Goal: Task Accomplishment & Management: Use online tool/utility

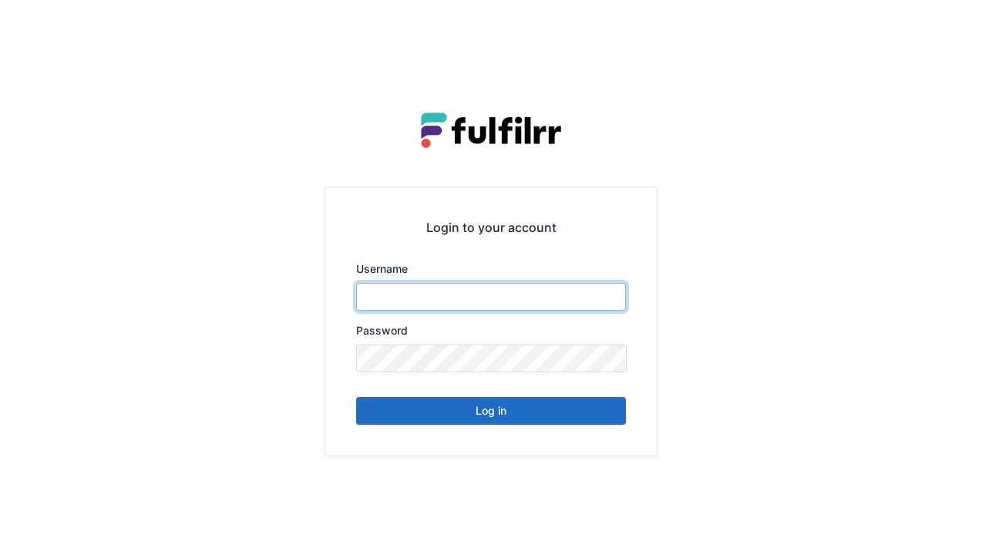
type input "******"
click at [483, 423] on button "Log in" at bounding box center [491, 411] width 270 height 28
type input "******"
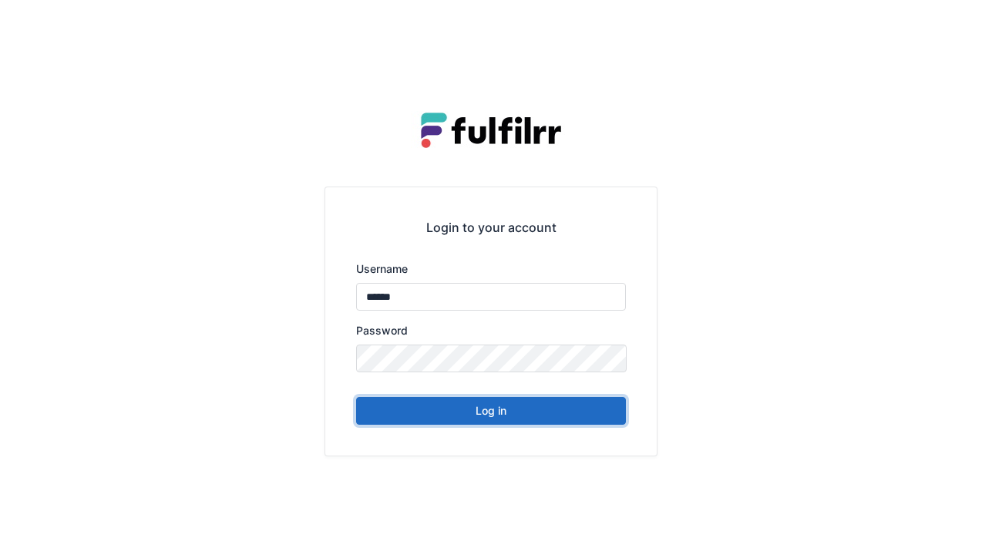
click at [506, 409] on button "Log in" at bounding box center [491, 411] width 270 height 28
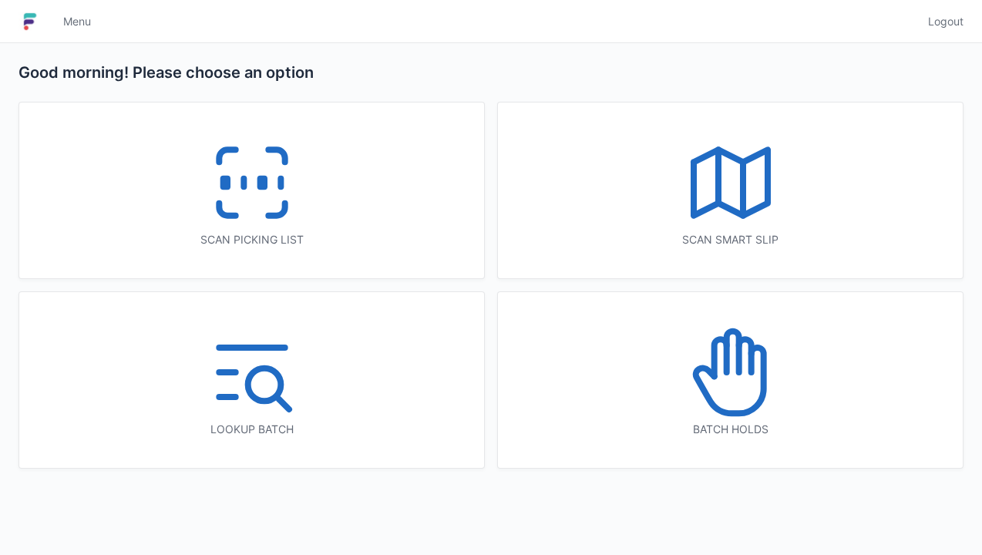
click at [281, 182] on line at bounding box center [281, 183] width 0 height 8
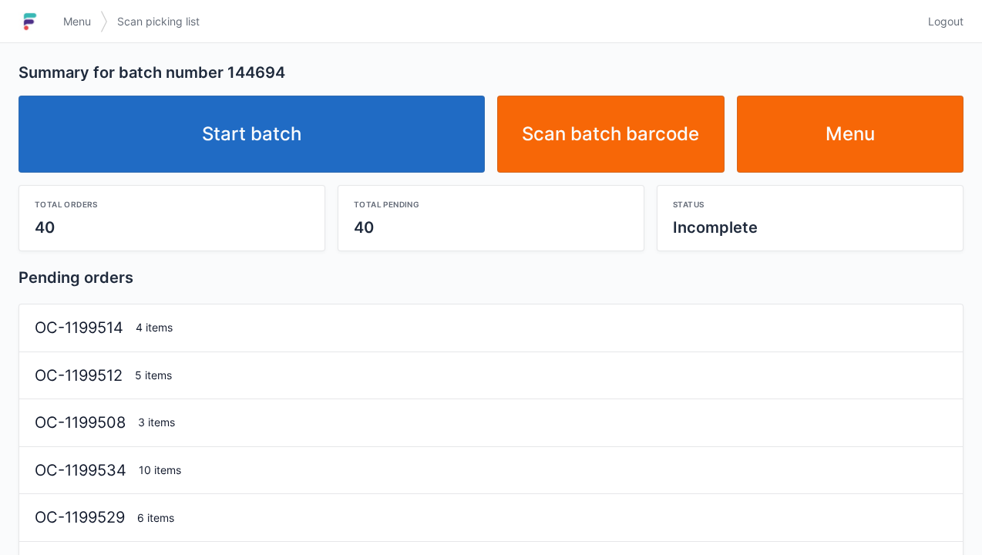
click at [304, 125] on link "Start batch" at bounding box center [251, 134] width 466 height 77
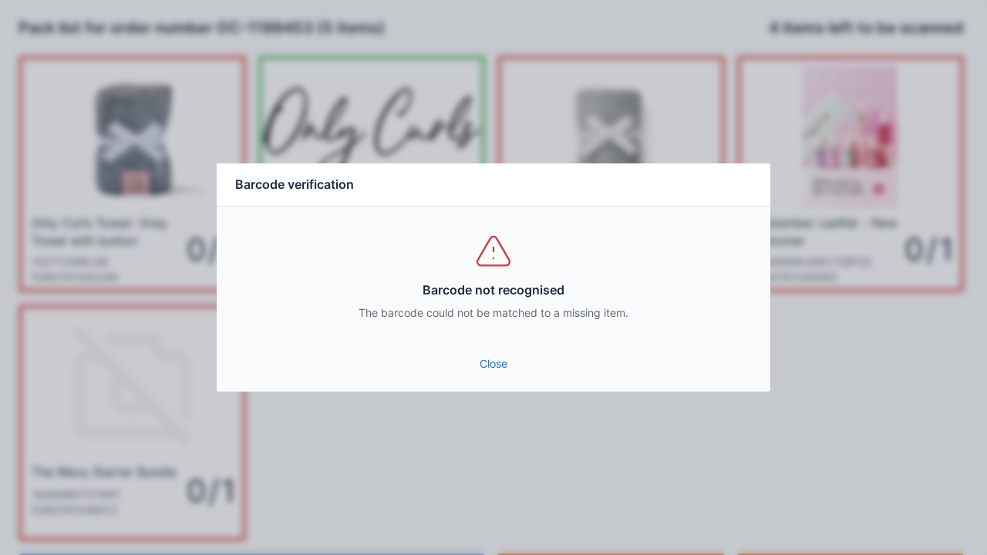
click at [495, 365] on link "Close" at bounding box center [493, 364] width 529 height 28
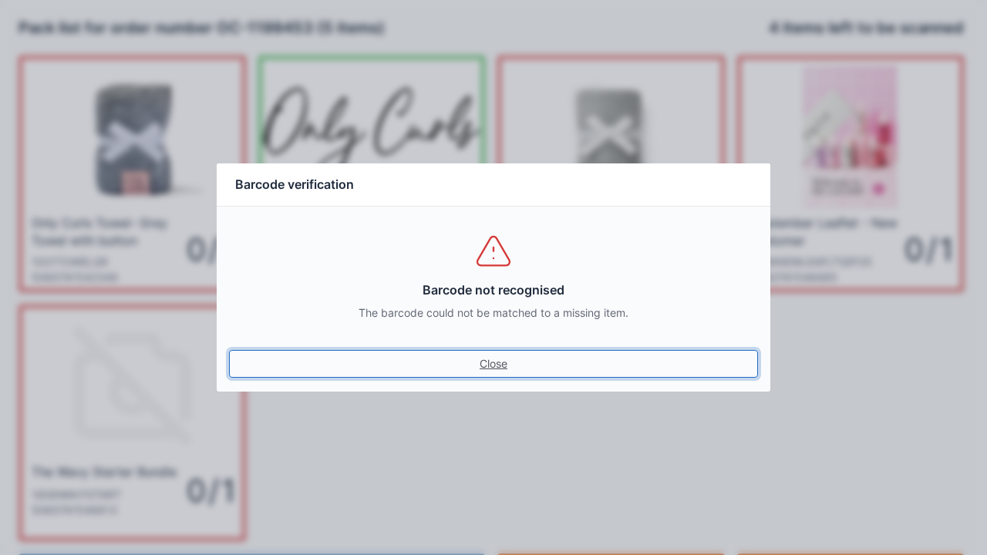
click at [482, 365] on link "Close" at bounding box center [493, 364] width 529 height 28
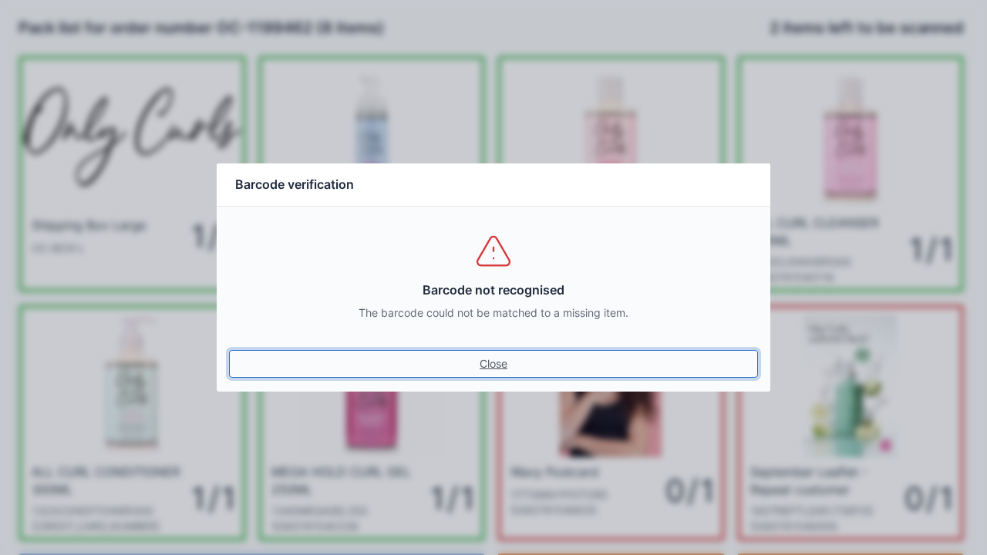
click at [498, 363] on link "Close" at bounding box center [493, 364] width 529 height 28
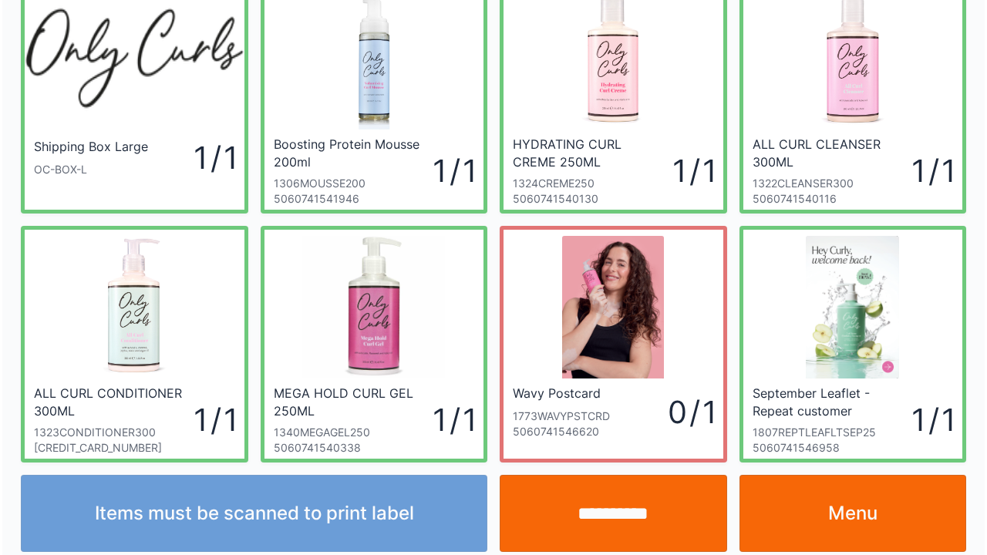
scroll to position [89, 0]
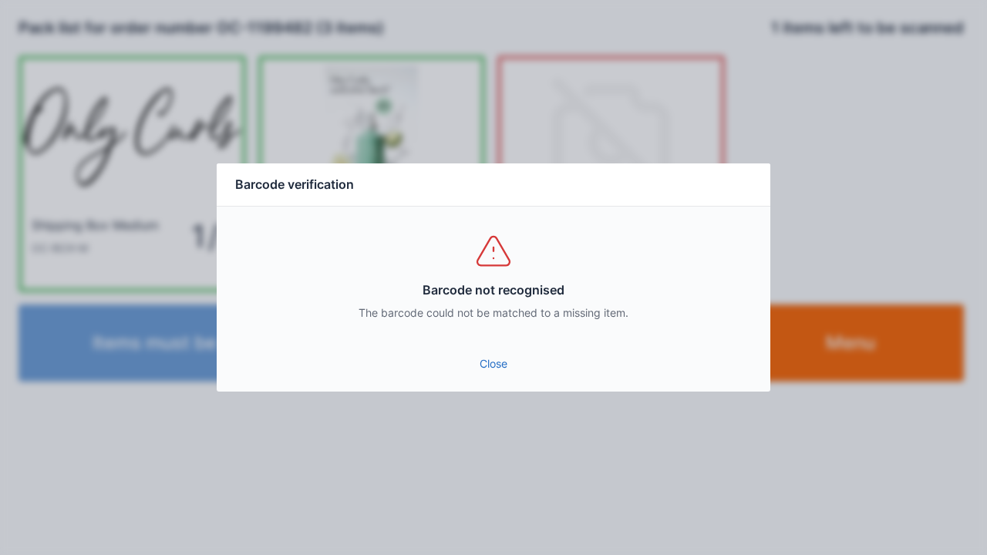
click at [494, 371] on link "Close" at bounding box center [493, 364] width 529 height 28
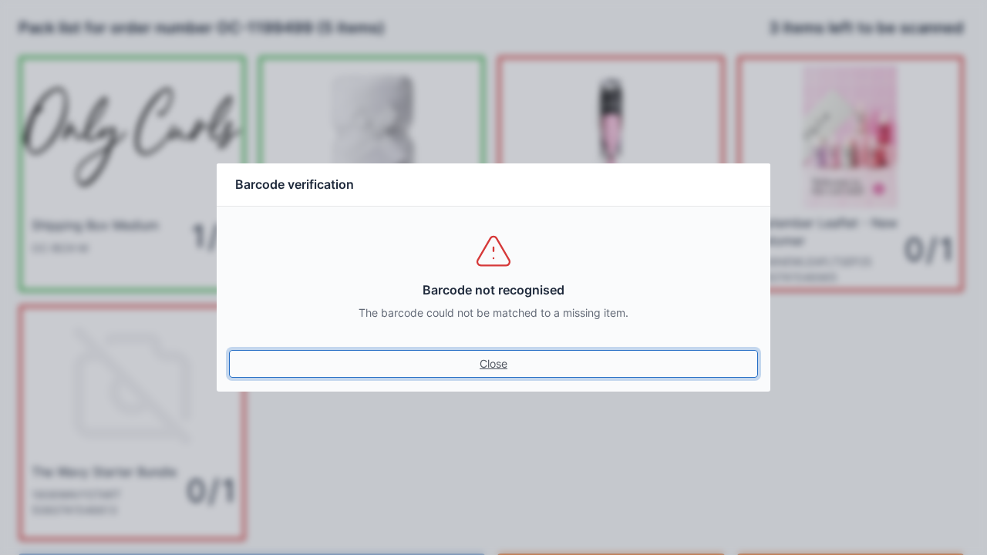
click at [483, 352] on link "Close" at bounding box center [493, 364] width 529 height 28
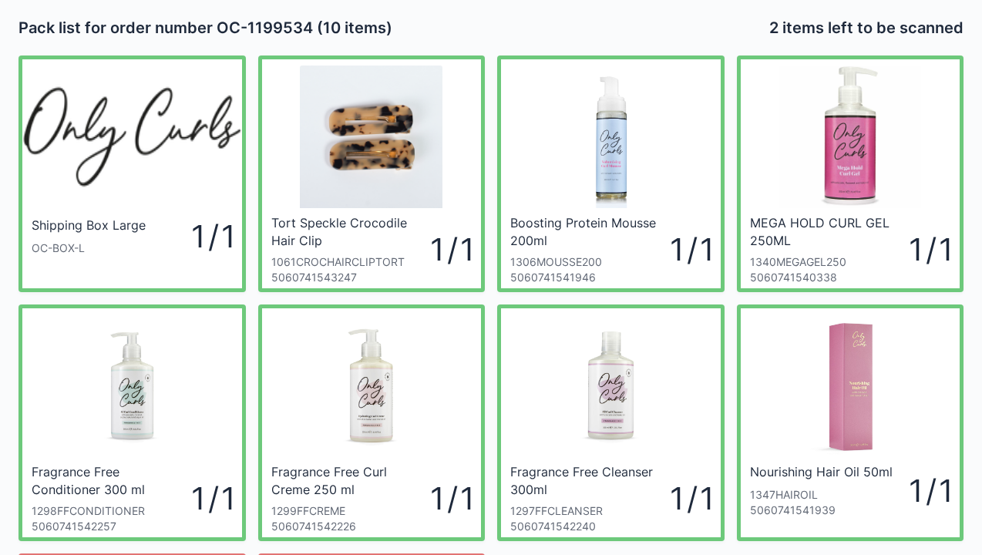
click at [523, 401] on div at bounding box center [611, 385] width 220 height 155
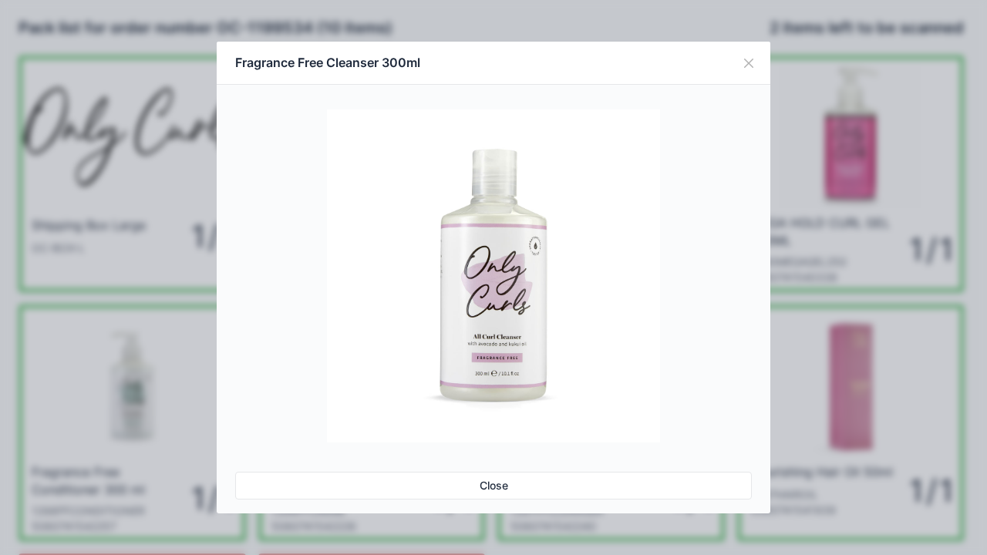
click at [936, 388] on div "Fragrance Free Cleanser 300ml Close" at bounding box center [493, 277] width 987 height 555
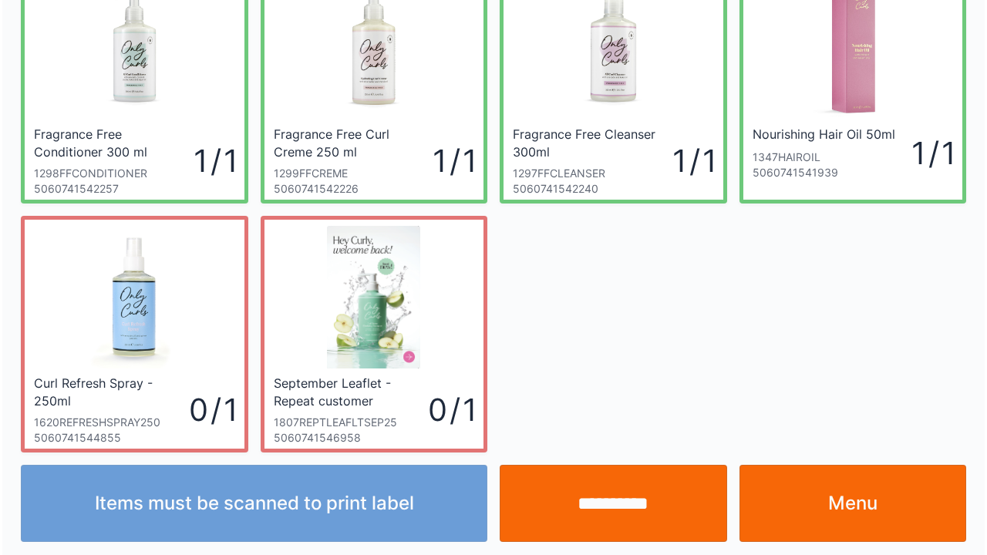
scroll to position [338, 0]
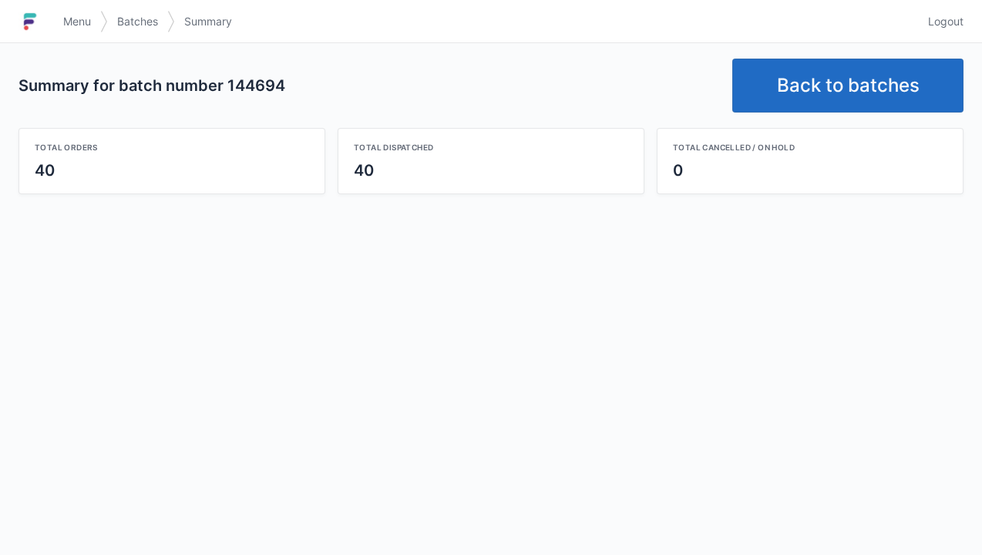
click at [933, 27] on span "Logout" at bounding box center [945, 21] width 35 height 15
click at [933, 22] on span "Logout" at bounding box center [945, 21] width 35 height 15
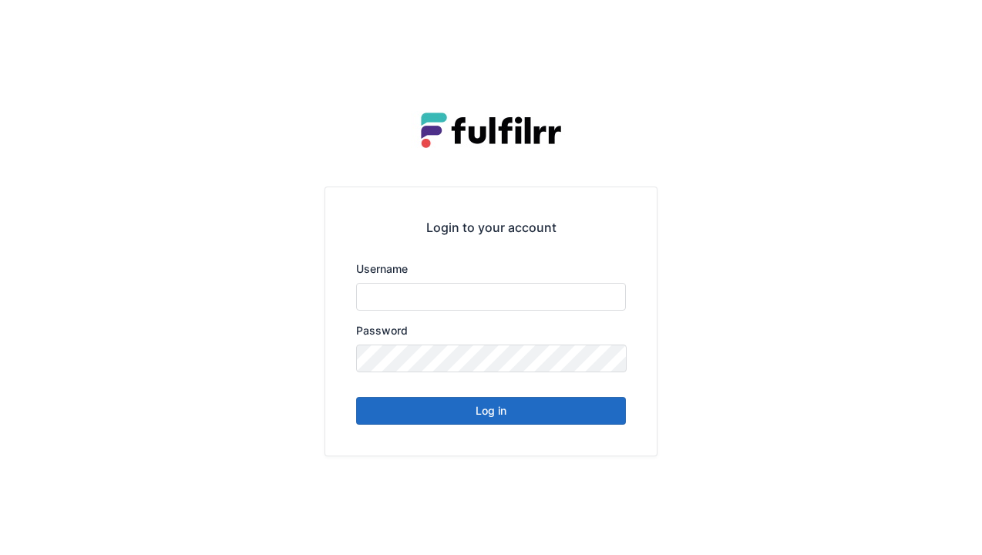
type input "******"
click at [506, 402] on button "Log in" at bounding box center [491, 411] width 270 height 28
click at [450, 417] on button "Log in" at bounding box center [491, 411] width 270 height 28
type input "******"
click at [466, 419] on button "Log in" at bounding box center [491, 411] width 270 height 28
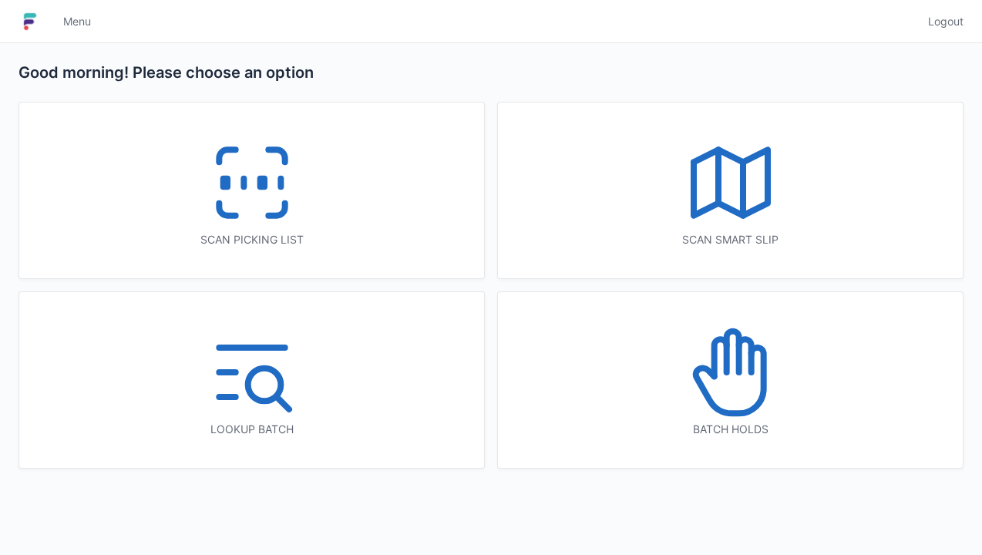
click at [262, 160] on icon at bounding box center [252, 182] width 99 height 99
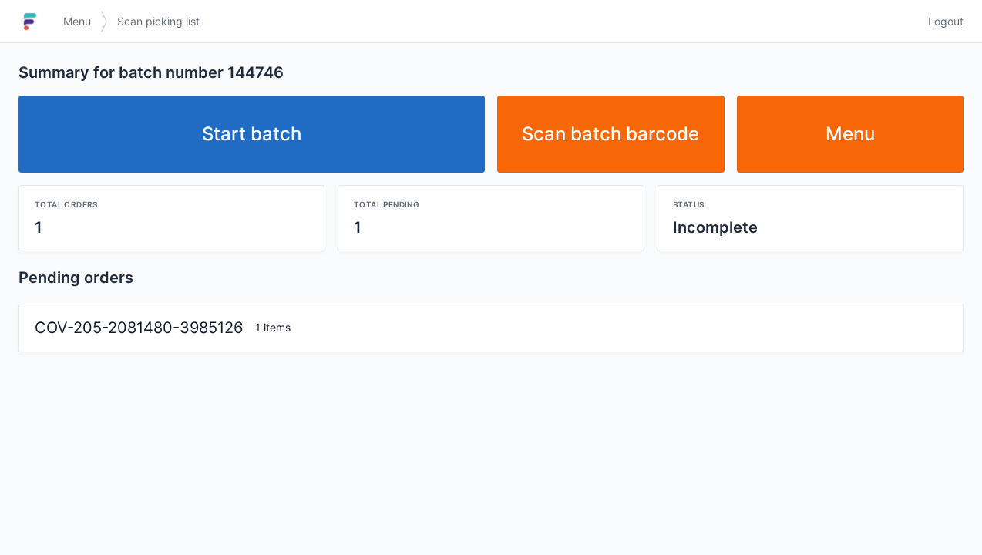
click at [279, 133] on link "Start batch" at bounding box center [251, 134] width 466 height 77
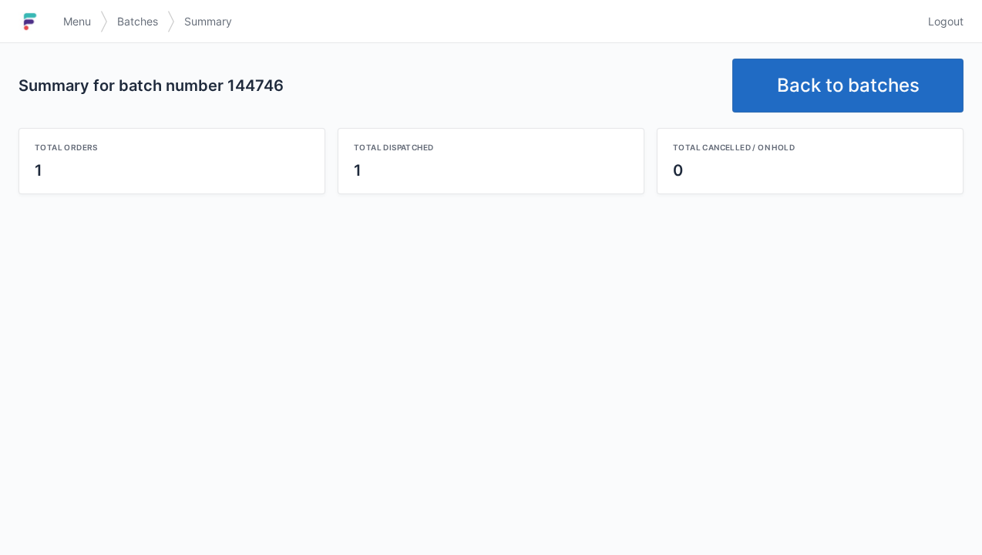
click at [947, 32] on link "Logout" at bounding box center [941, 22] width 45 height 28
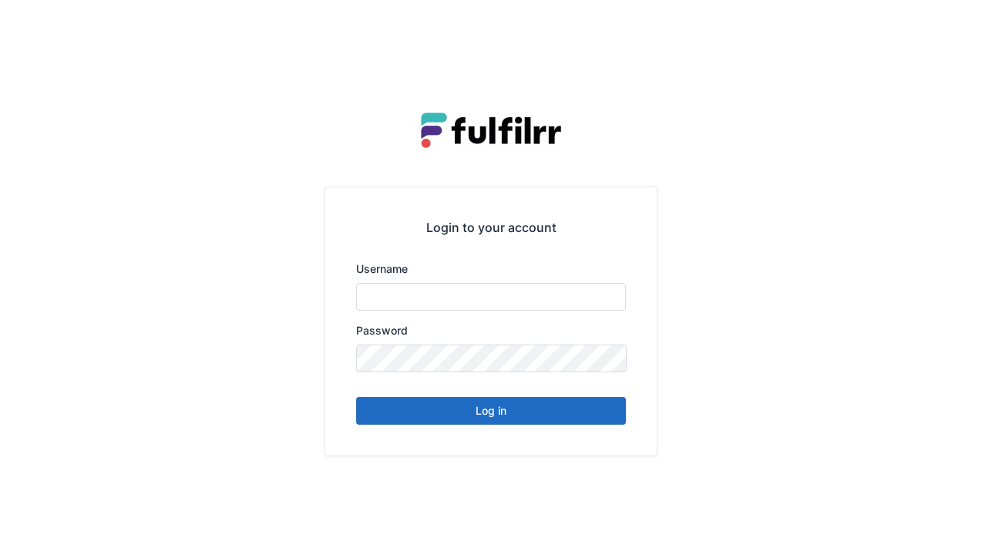
type input "******"
click at [468, 420] on button "Log in" at bounding box center [491, 411] width 270 height 28
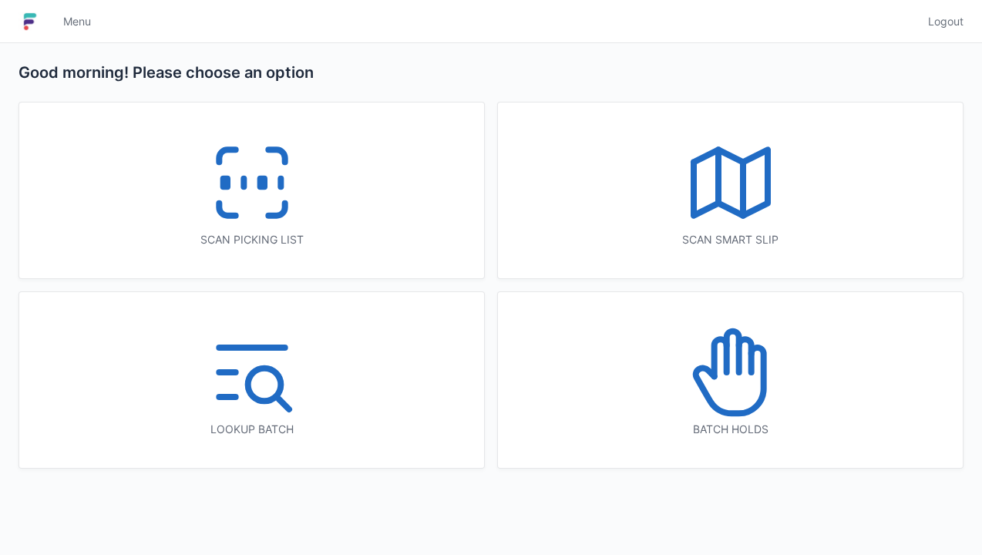
click at [267, 211] on icon at bounding box center [252, 182] width 99 height 99
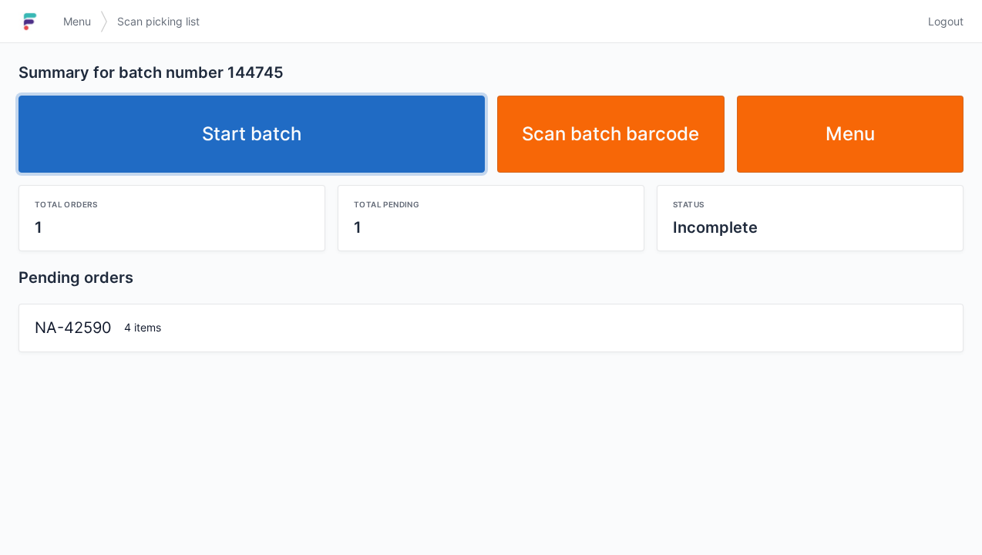
click at [369, 143] on link "Start batch" at bounding box center [251, 134] width 466 height 77
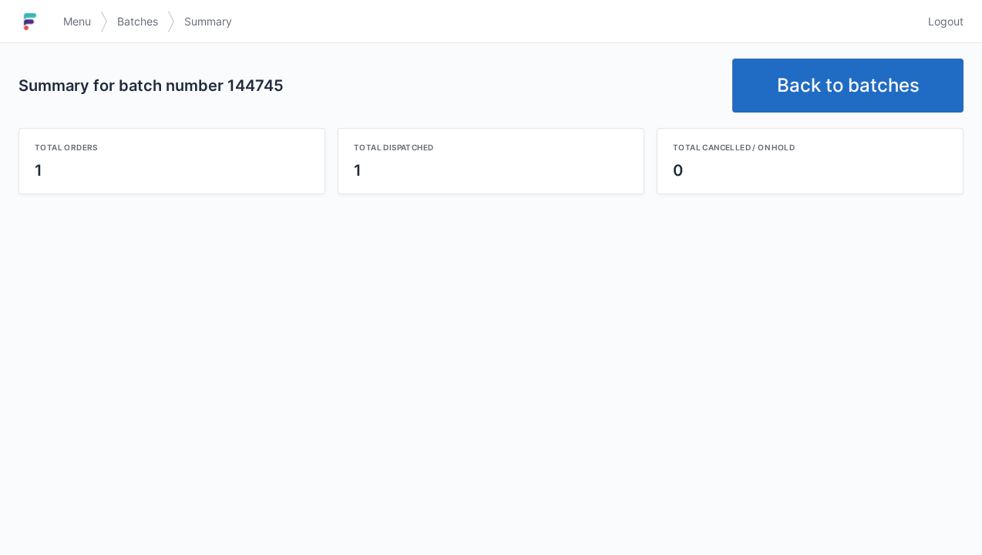
click at [948, 26] on span "Logout" at bounding box center [945, 21] width 35 height 15
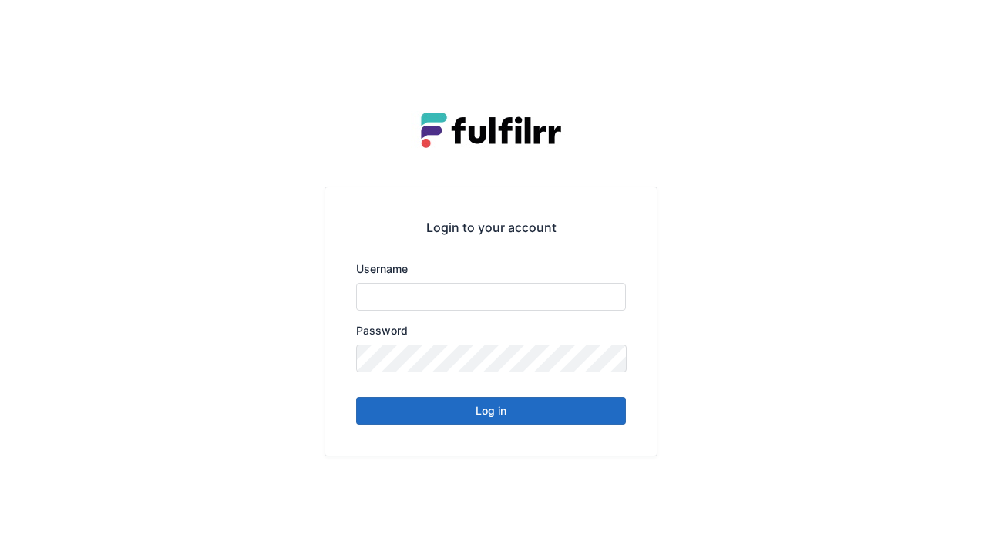
type input "******"
click at [501, 416] on button "Log in" at bounding box center [491, 411] width 270 height 28
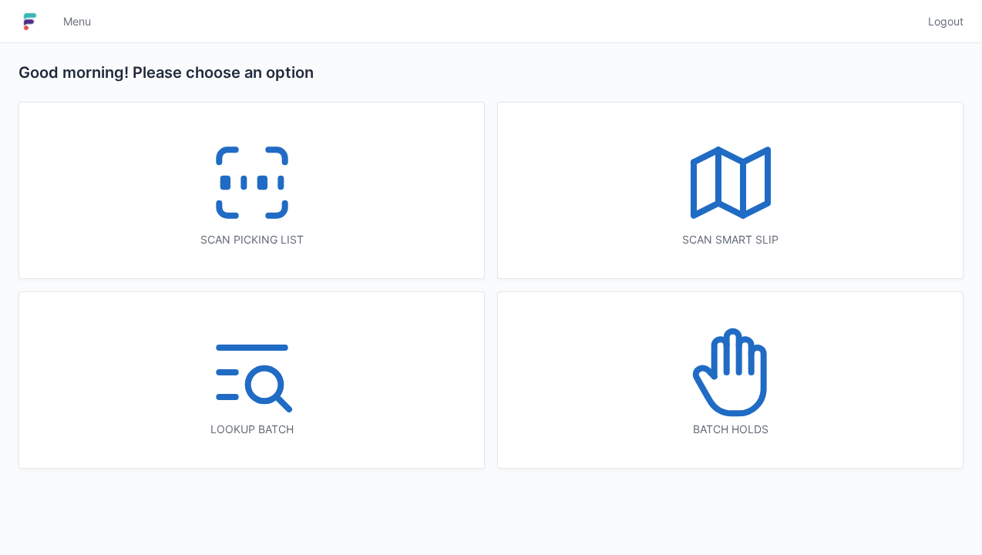
click at [263, 179] on rect at bounding box center [262, 183] width 4 height 8
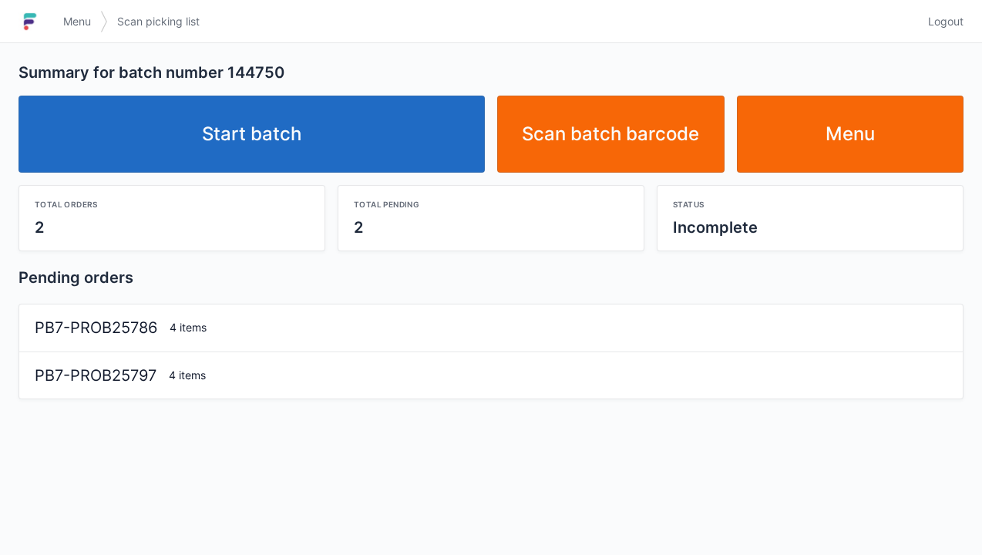
click at [301, 157] on link "Start batch" at bounding box center [251, 134] width 466 height 77
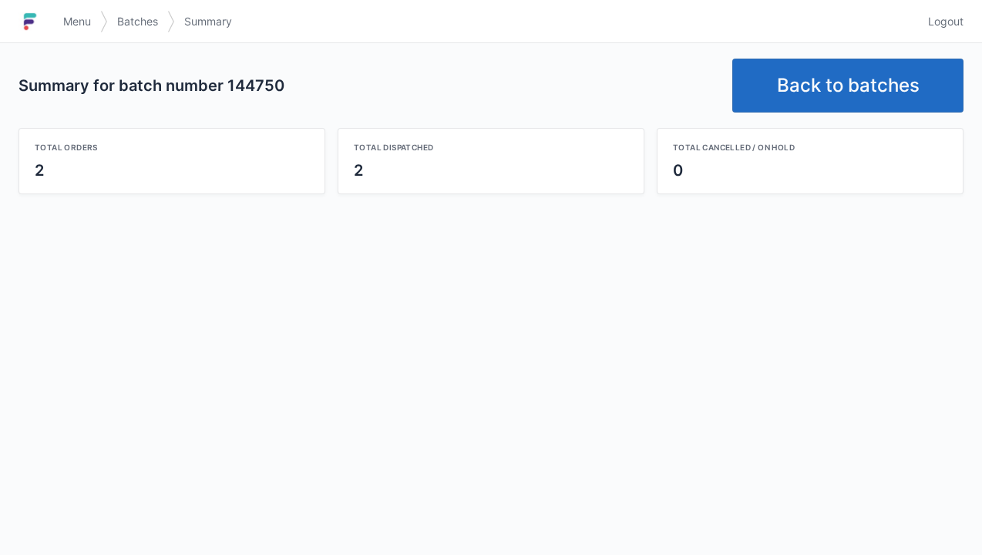
click at [937, 32] on link "Logout" at bounding box center [941, 22] width 45 height 28
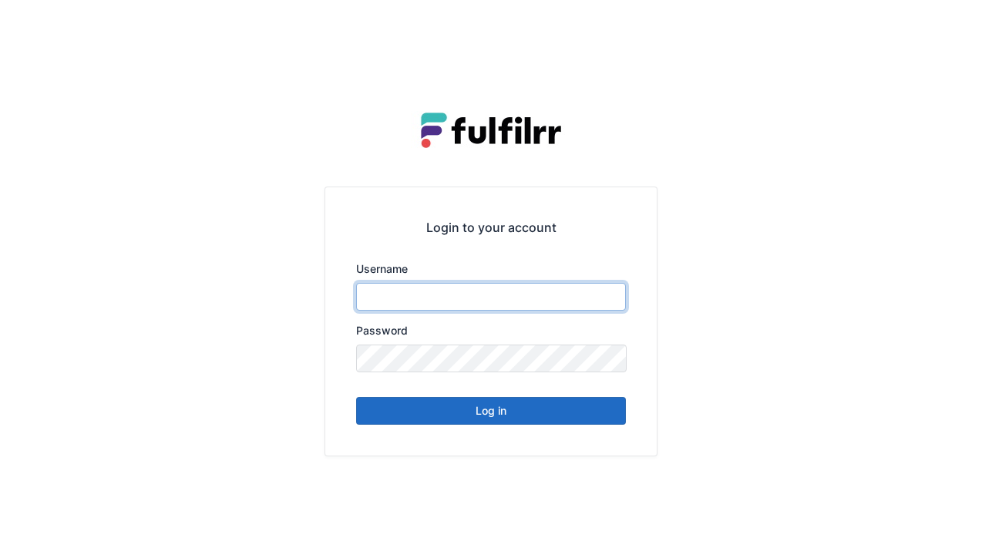
type input "******"
click at [498, 421] on button "Log in" at bounding box center [491, 411] width 270 height 28
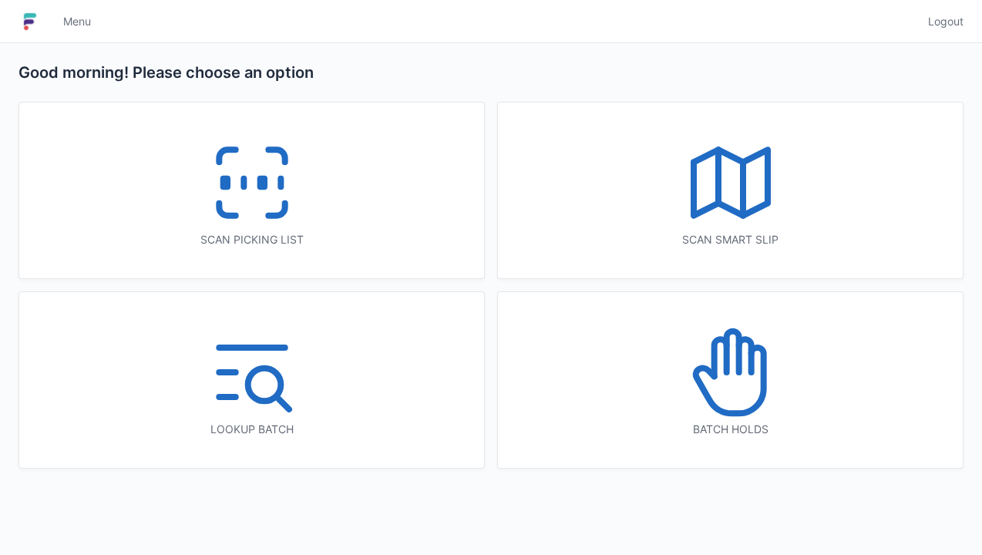
click at [261, 203] on icon at bounding box center [252, 182] width 99 height 99
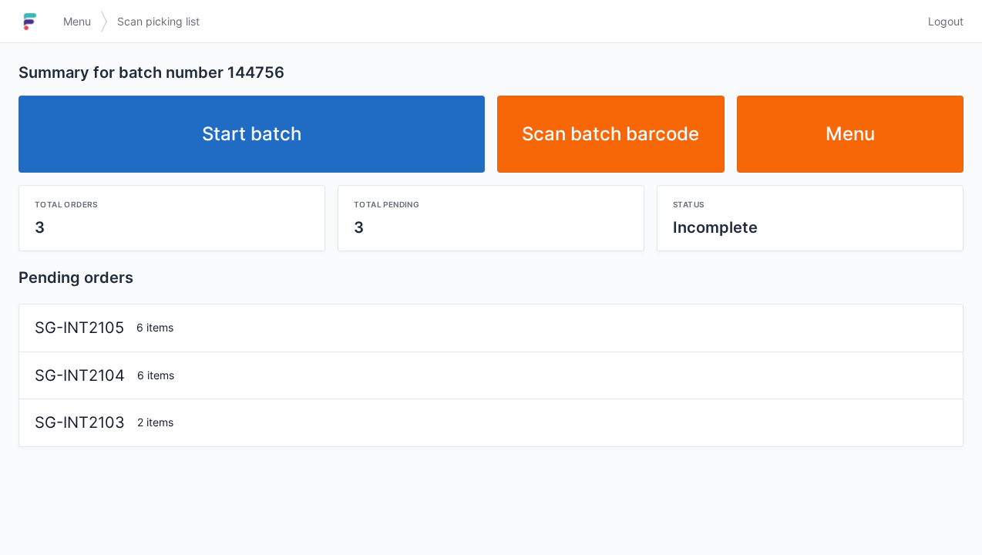
click at [316, 140] on link "Start batch" at bounding box center [251, 134] width 466 height 77
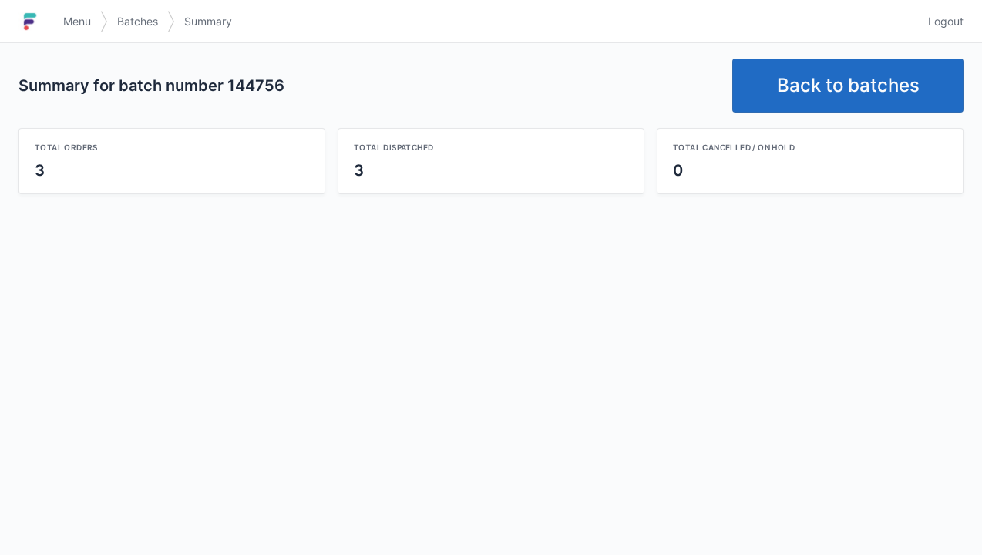
click at [956, 8] on link "Logout" at bounding box center [941, 22] width 45 height 28
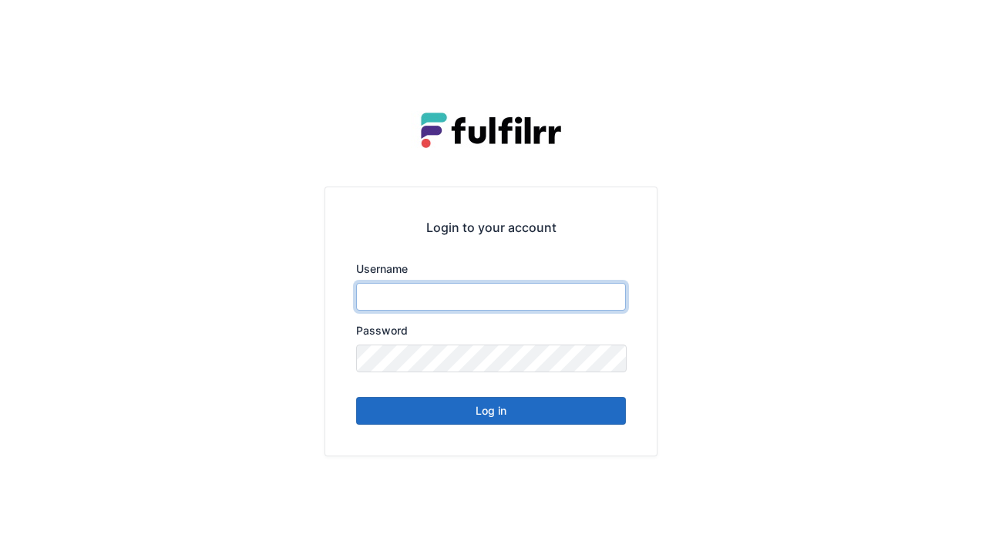
type input "******"
click at [475, 420] on button "Log in" at bounding box center [491, 411] width 270 height 28
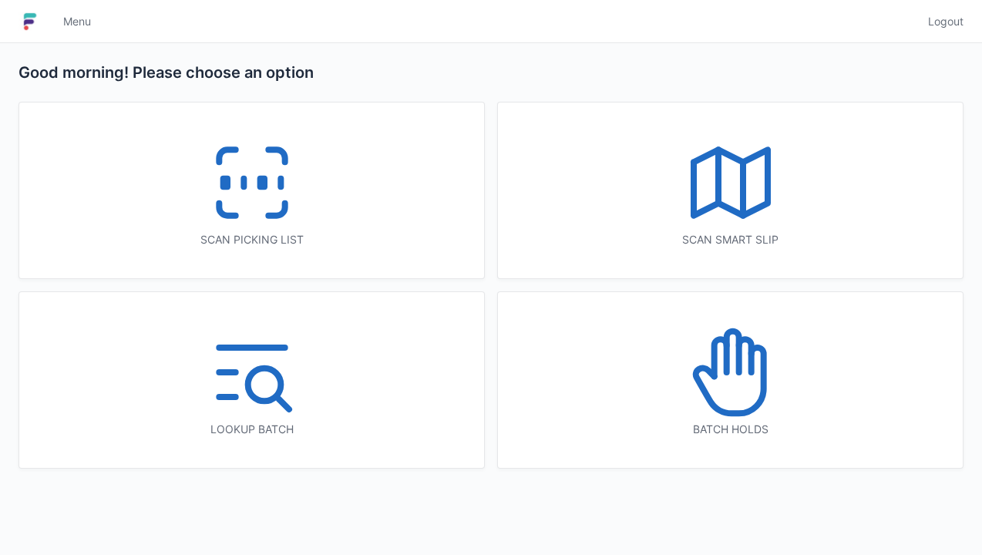
click at [265, 217] on icon at bounding box center [252, 182] width 99 height 99
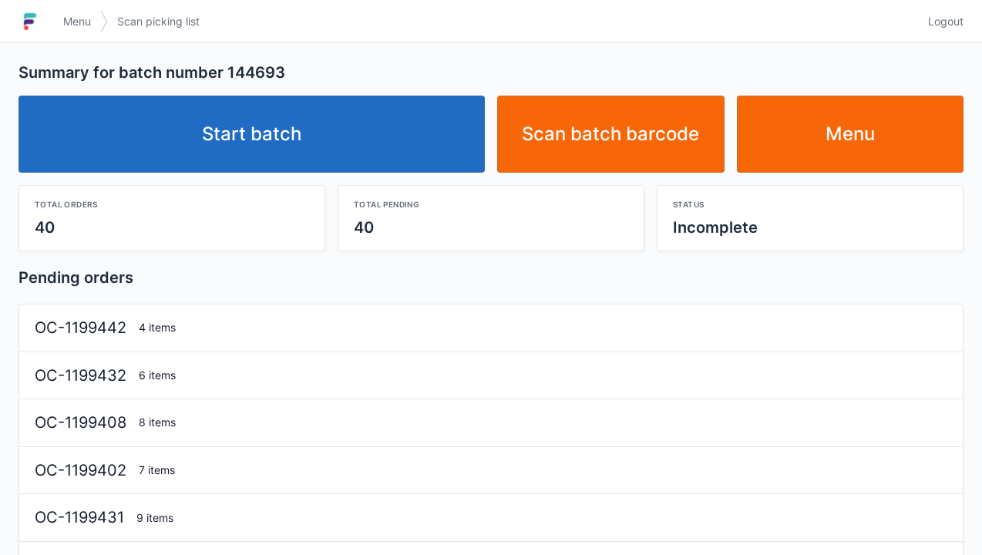
click at [307, 133] on link "Start batch" at bounding box center [251, 134] width 466 height 77
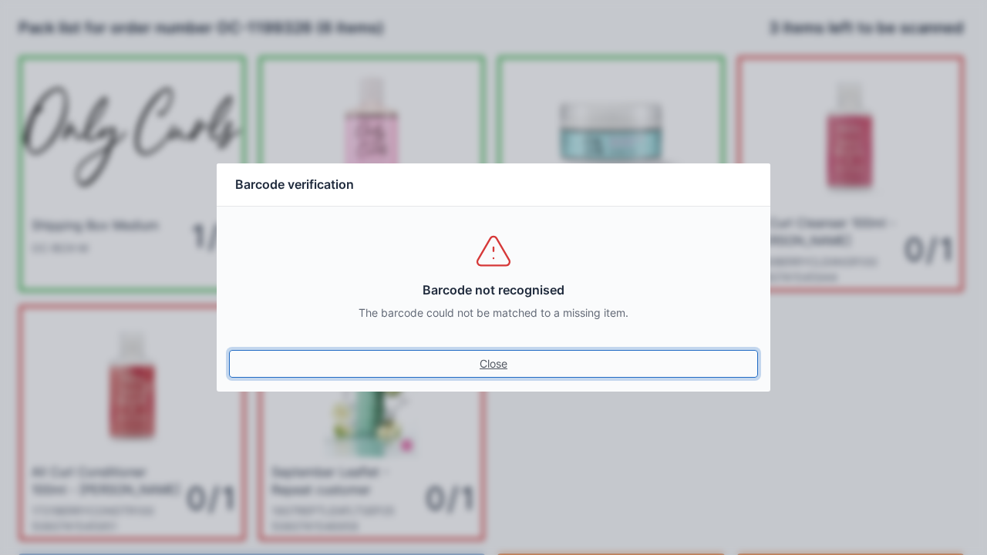
click at [487, 373] on link "Close" at bounding box center [493, 364] width 529 height 28
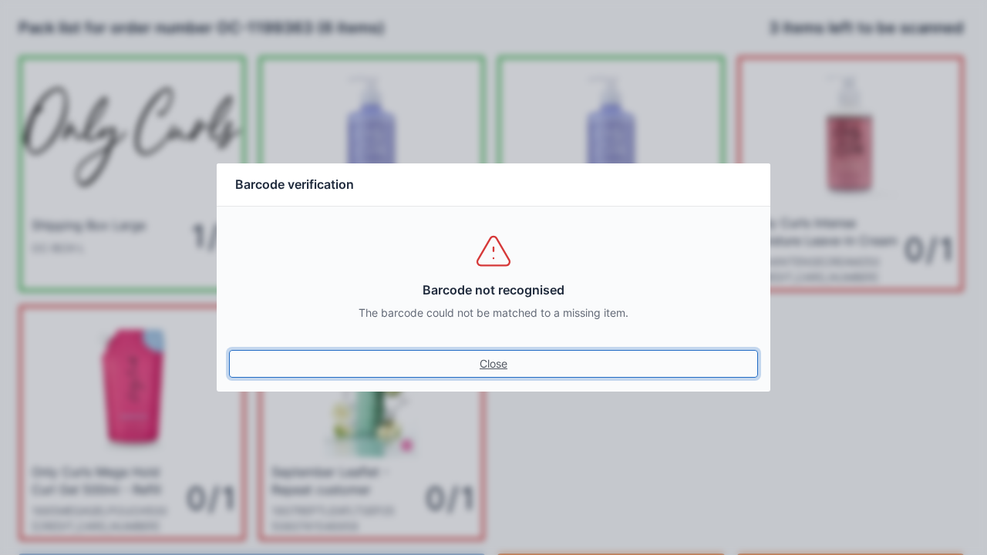
click at [499, 356] on link "Close" at bounding box center [493, 364] width 529 height 28
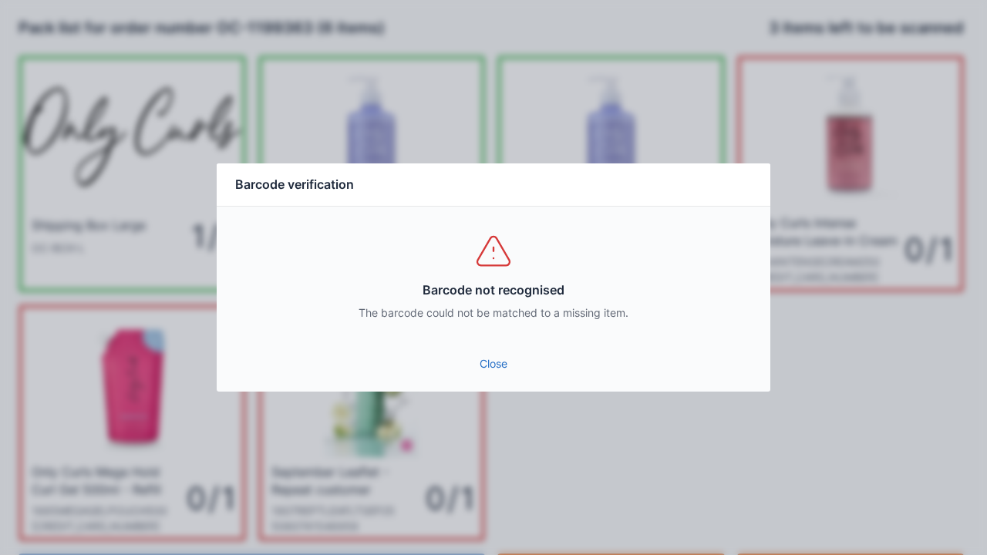
click at [486, 351] on link "Close" at bounding box center [493, 364] width 529 height 28
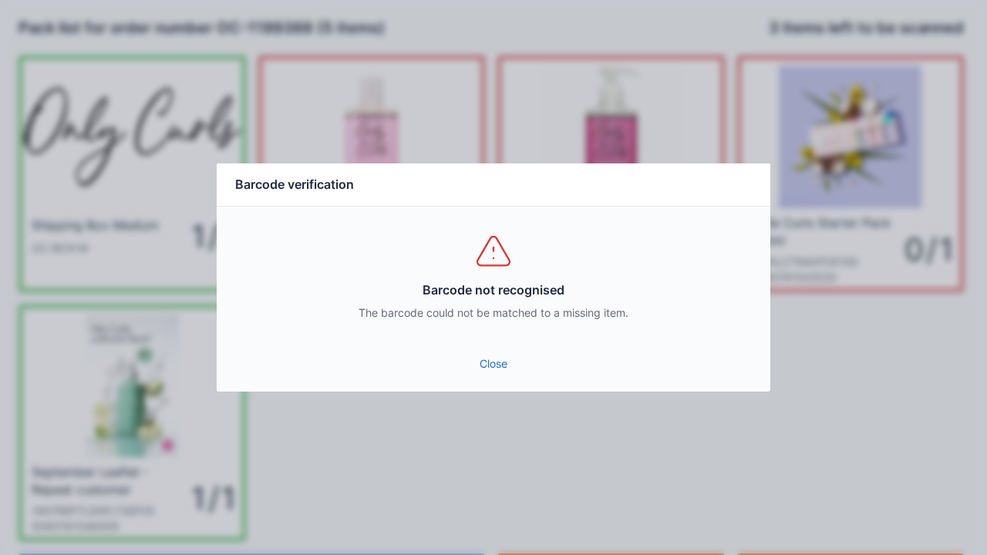
click at [486, 350] on link "Close" at bounding box center [493, 364] width 529 height 28
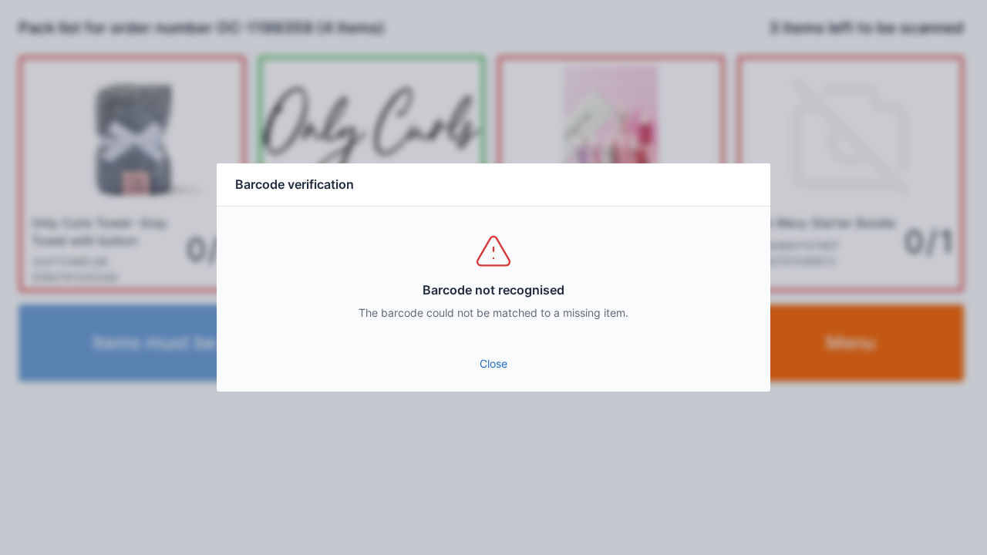
click at [498, 335] on div "Barcode not recognised The barcode could not be matched to a missing item." at bounding box center [493, 276] width 553 height 139
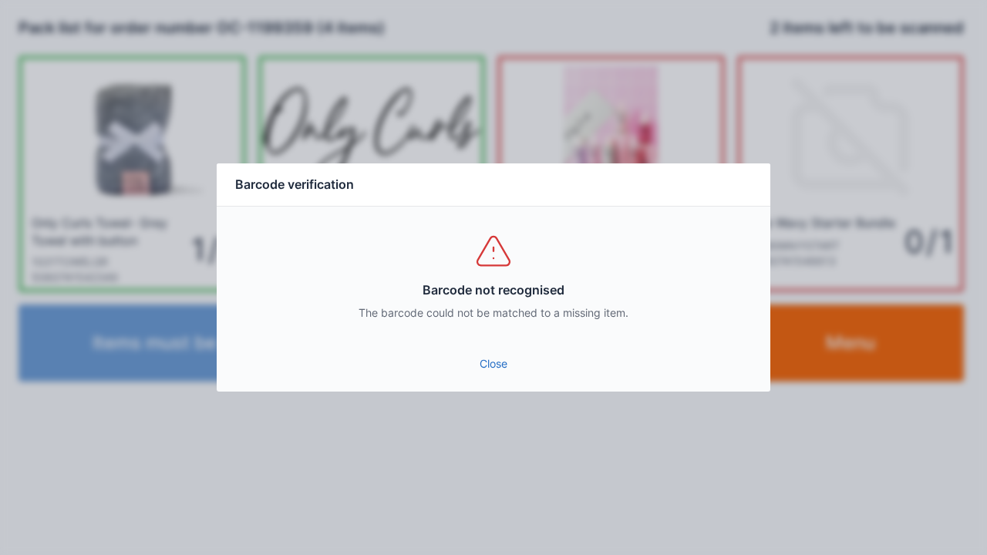
click at [501, 377] on link "Close" at bounding box center [493, 364] width 529 height 28
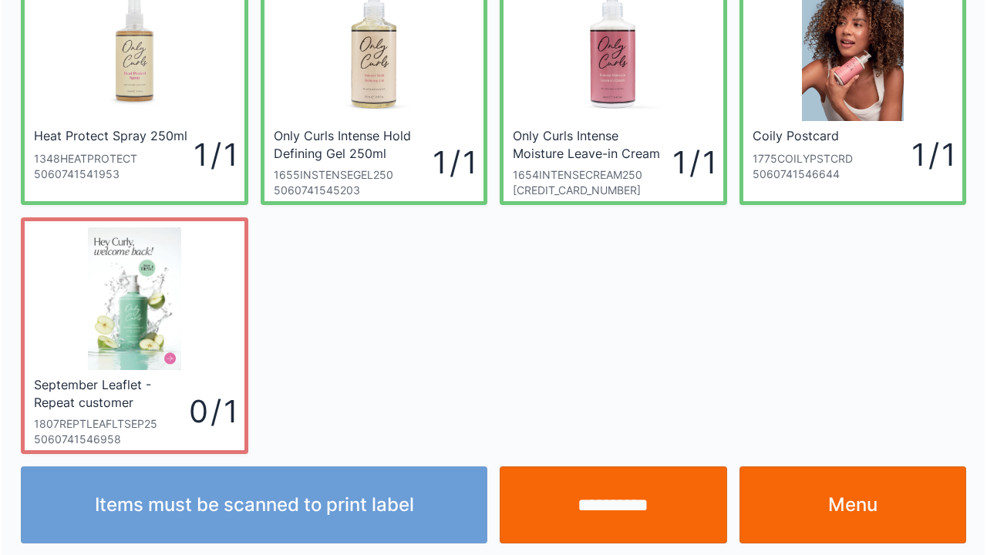
scroll to position [338, 0]
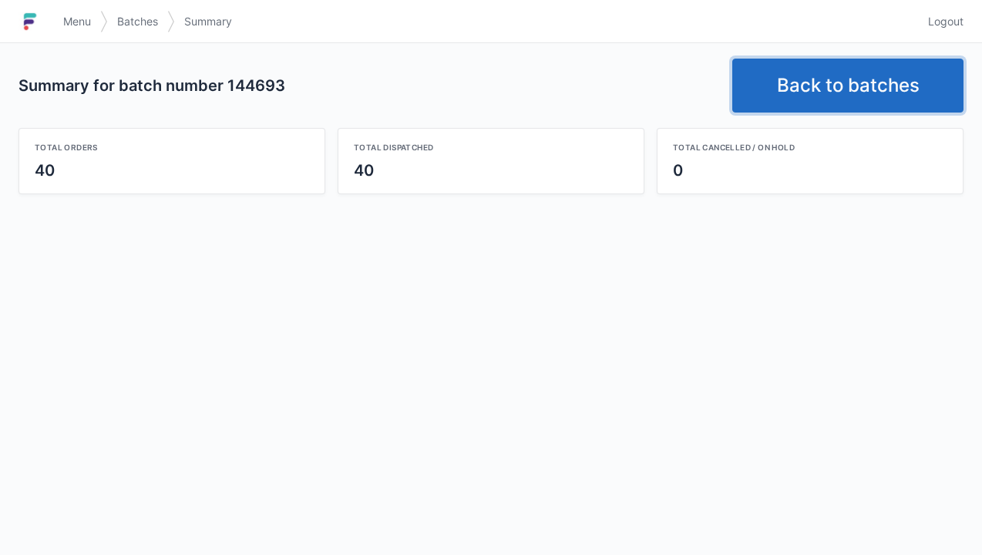
click at [860, 104] on link "Back to batches" at bounding box center [847, 86] width 231 height 54
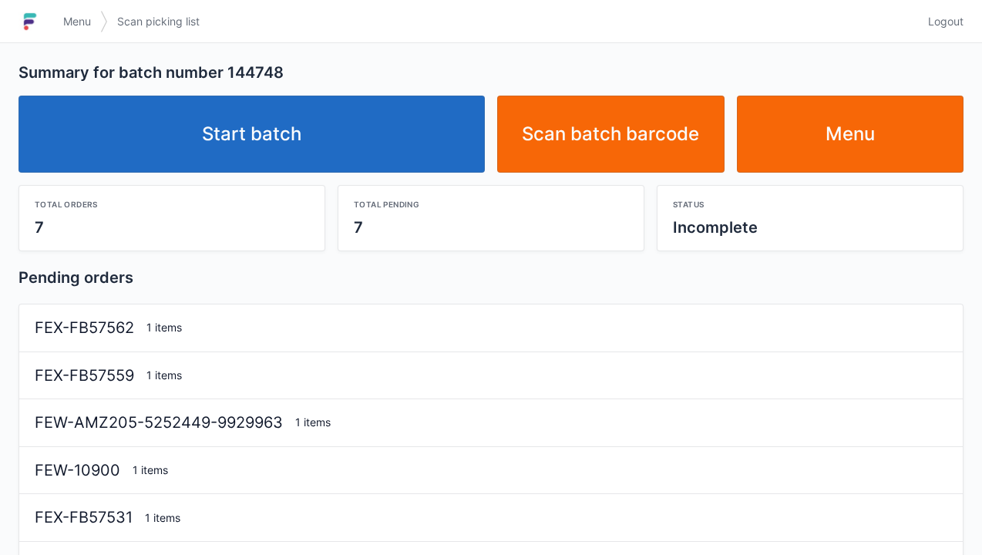
click at [296, 134] on link "Start batch" at bounding box center [251, 134] width 466 height 77
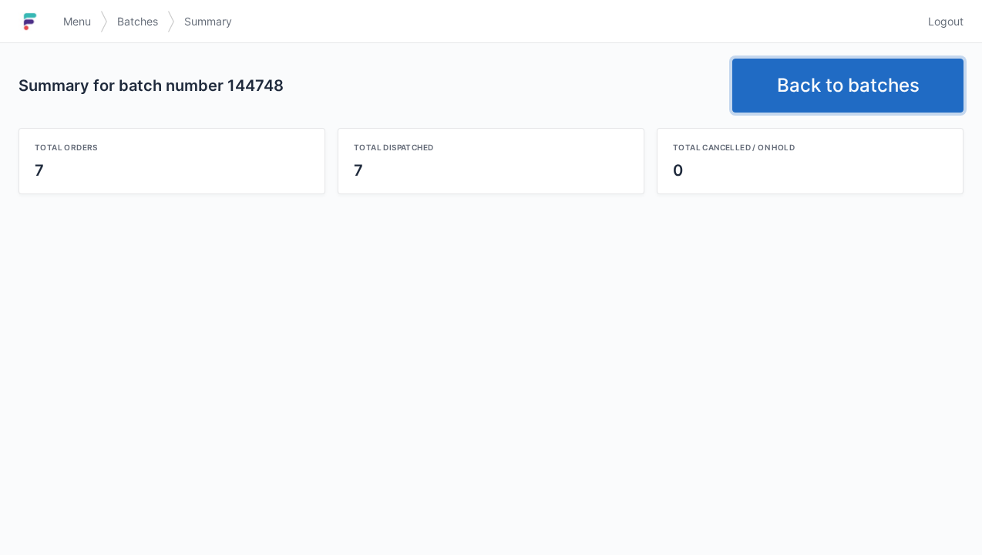
click at [856, 83] on link "Back to batches" at bounding box center [847, 86] width 231 height 54
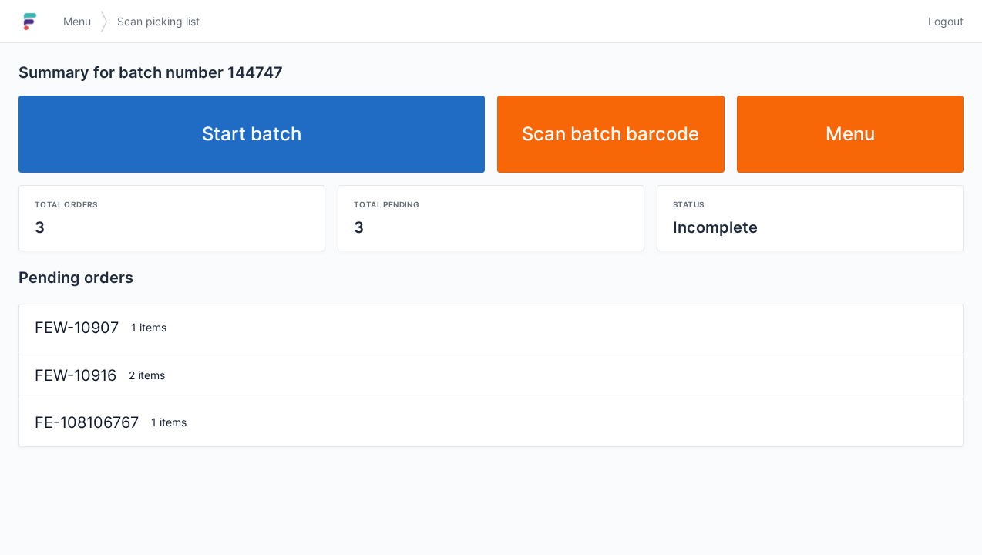
click at [281, 146] on link "Start batch" at bounding box center [251, 134] width 466 height 77
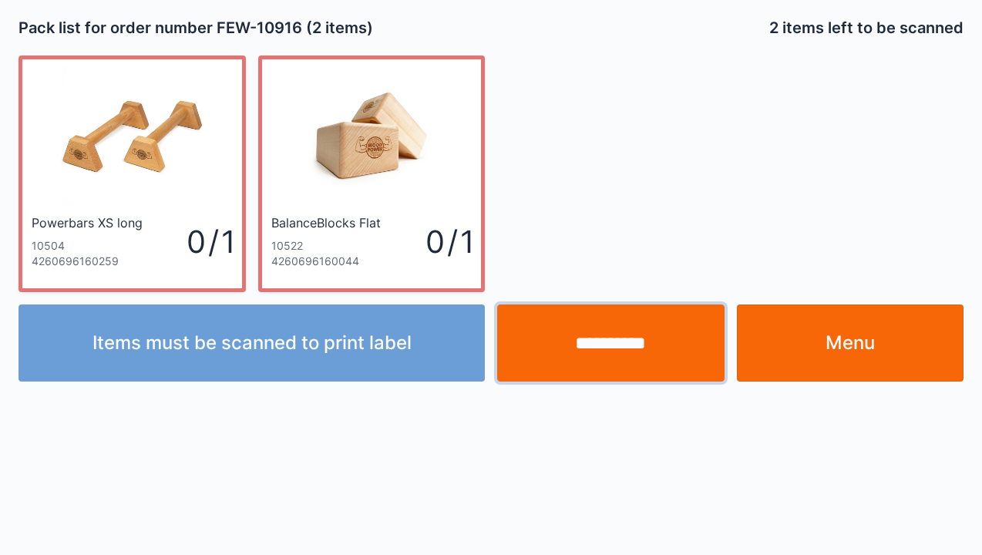
click at [631, 334] on input "**********" at bounding box center [610, 342] width 227 height 77
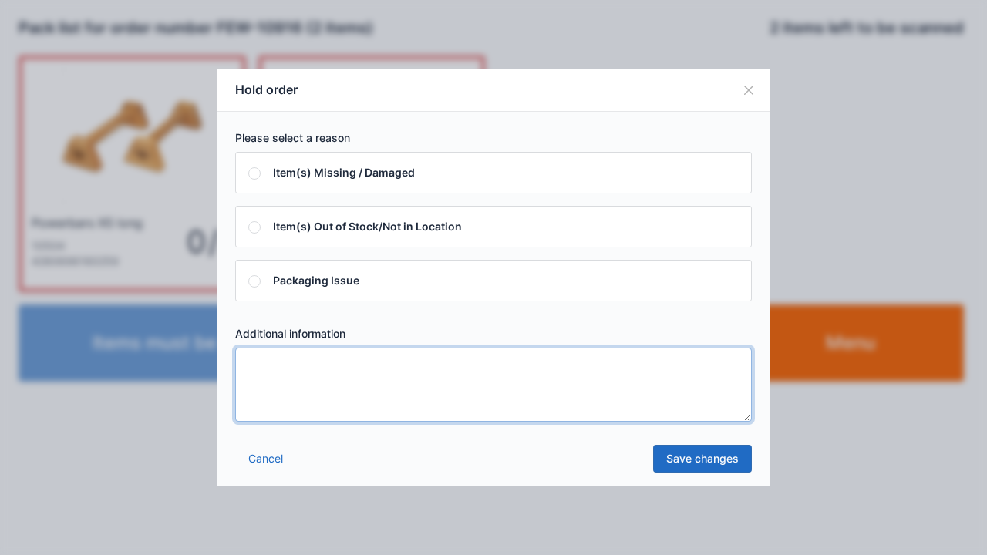
click at [348, 386] on textarea at bounding box center [493, 385] width 516 height 74
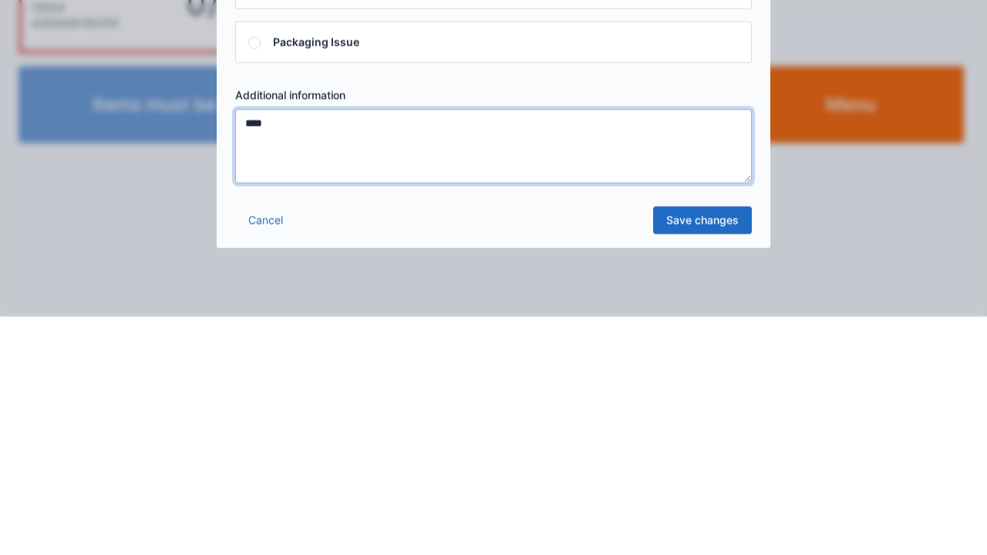
type textarea "****"
click at [694, 458] on link "Save changes" at bounding box center [702, 459] width 99 height 28
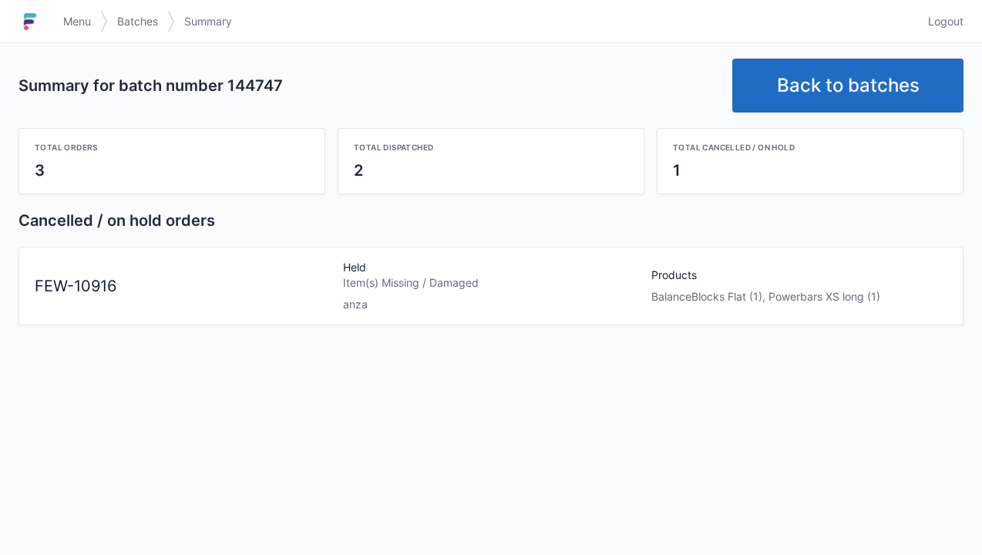
click at [954, 28] on span "Logout" at bounding box center [945, 21] width 35 height 15
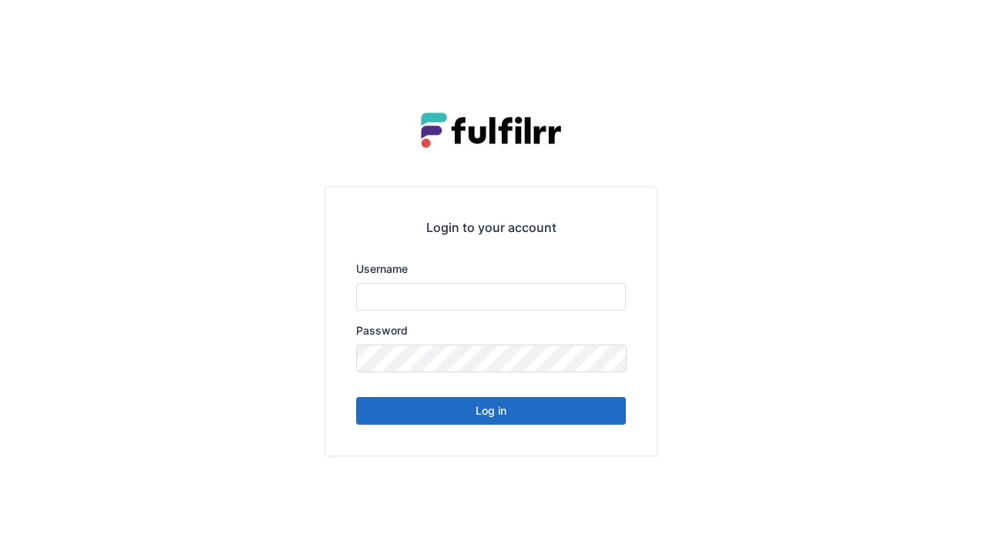
type input "******"
click at [536, 405] on button "Log in" at bounding box center [491, 411] width 270 height 28
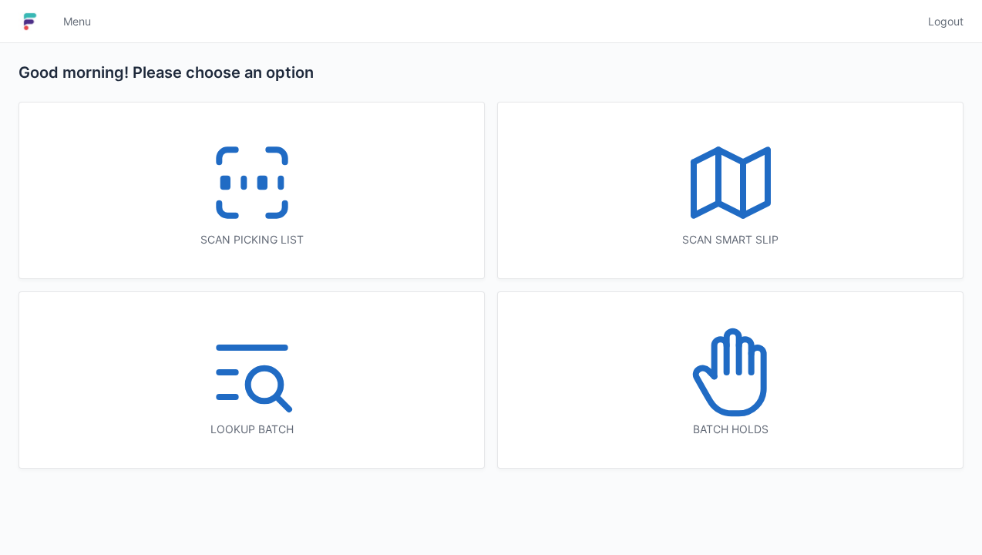
click at [751, 385] on icon at bounding box center [730, 372] width 99 height 99
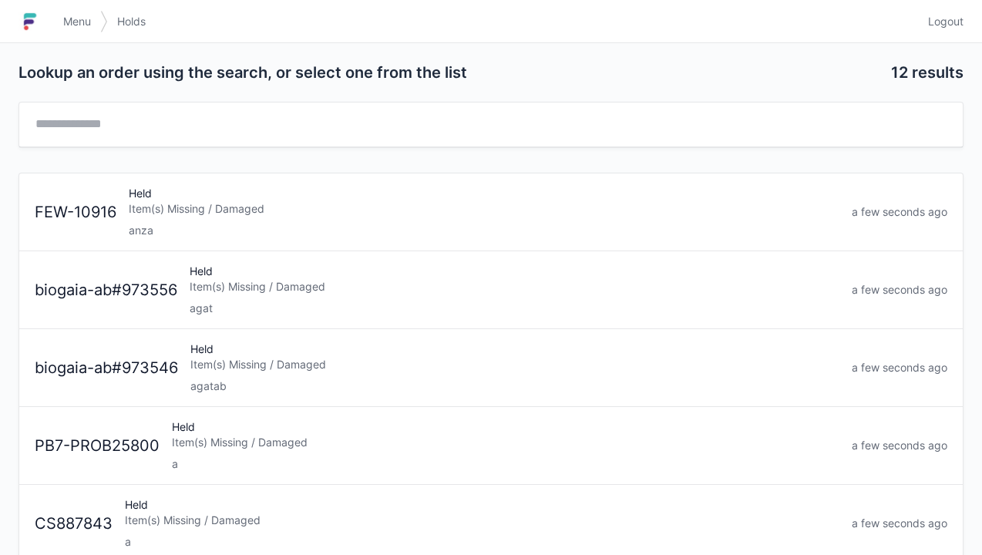
click at [344, 211] on div "Item(s) Missing / Damaged" at bounding box center [484, 208] width 711 height 15
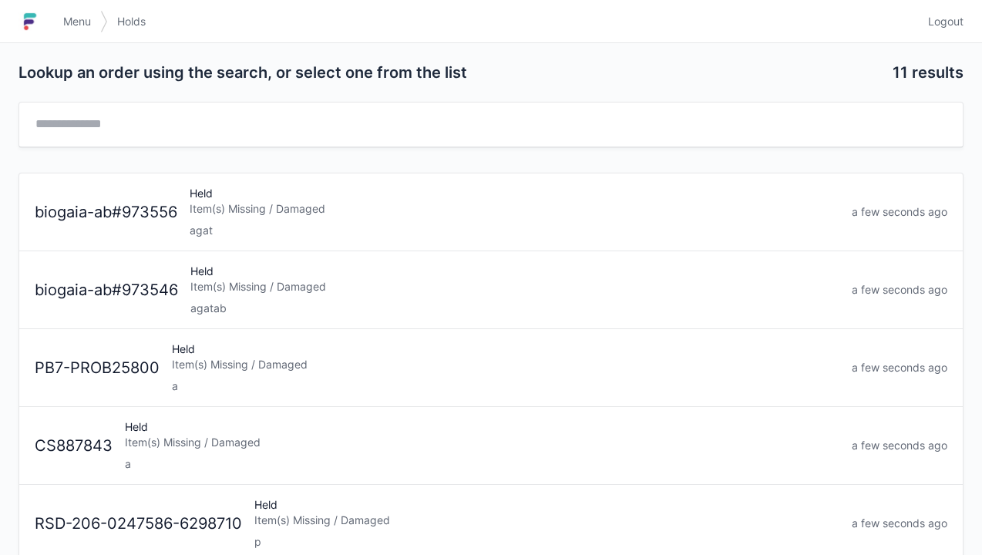
click at [943, 28] on span "Logout" at bounding box center [945, 21] width 35 height 15
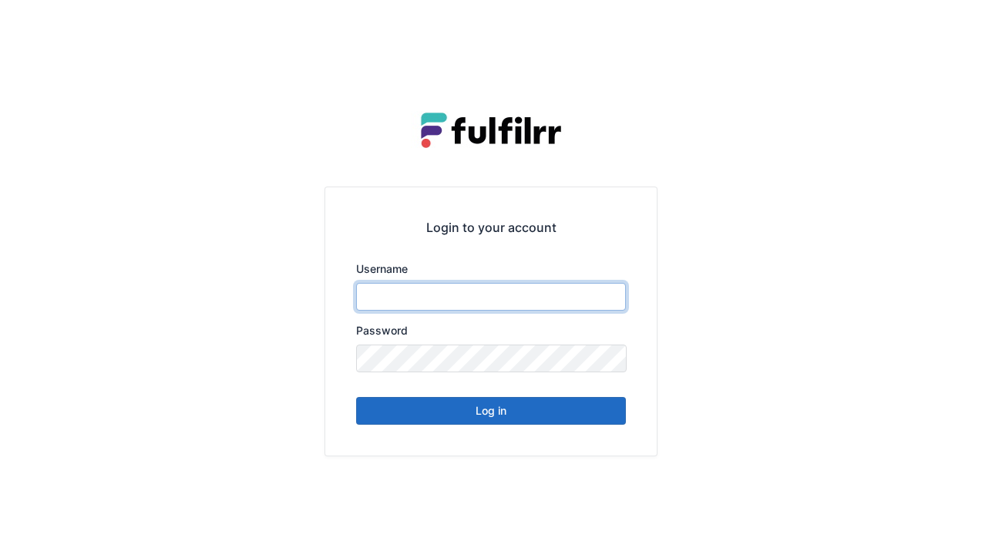
type input "******"
click at [473, 419] on button "Log in" at bounding box center [491, 411] width 270 height 28
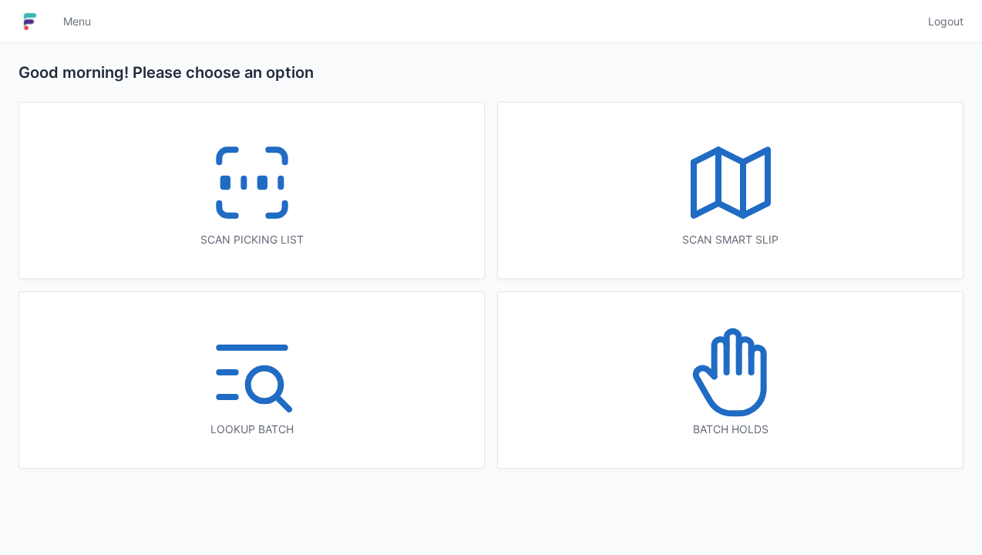
click at [250, 204] on icon at bounding box center [252, 182] width 99 height 99
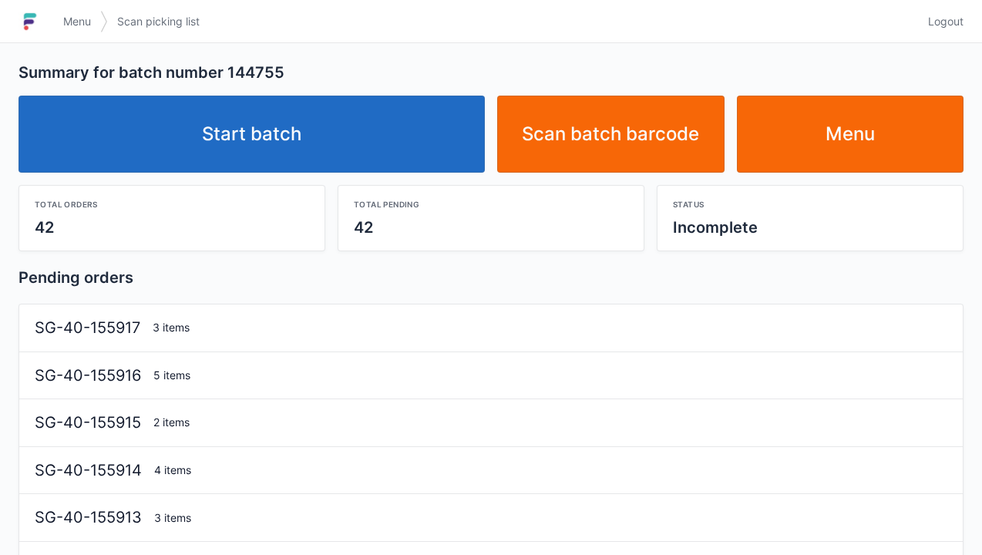
click at [287, 118] on link "Start batch" at bounding box center [251, 134] width 466 height 77
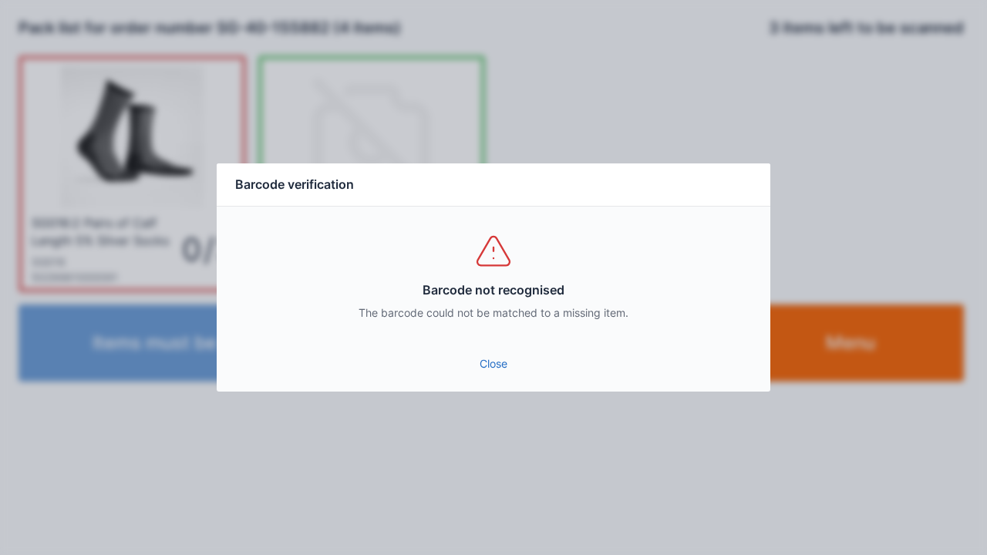
click at [495, 385] on div "Close" at bounding box center [493, 368] width 553 height 46
click at [476, 365] on link "Close" at bounding box center [493, 364] width 529 height 28
